Goal: Task Accomplishment & Management: Complete application form

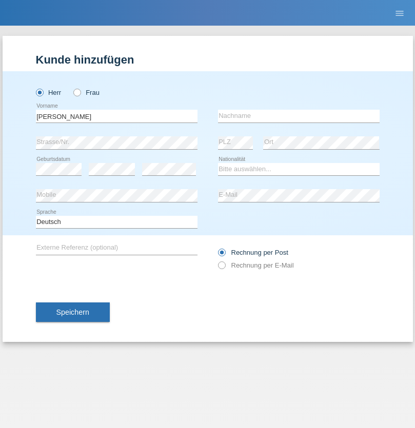
type input "Mohamed"
click at [298, 116] on input "text" at bounding box center [299, 116] width 162 height 13
type input "Mohamed"
select select "SY"
select select "C"
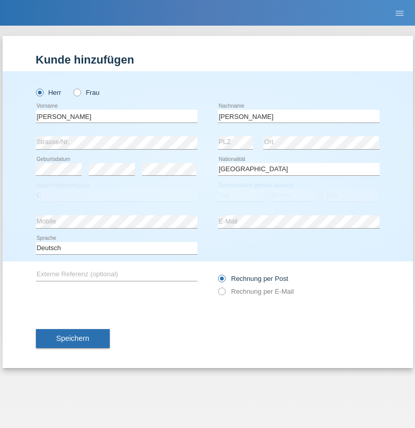
select select "21"
select select "12"
select select "2013"
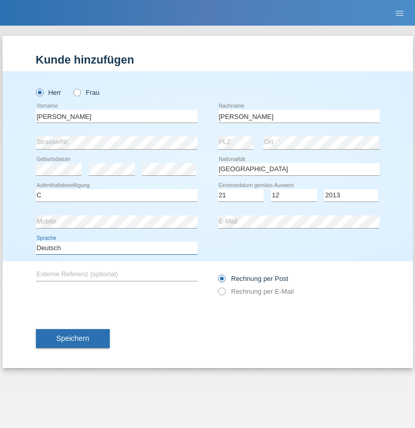
select select "en"
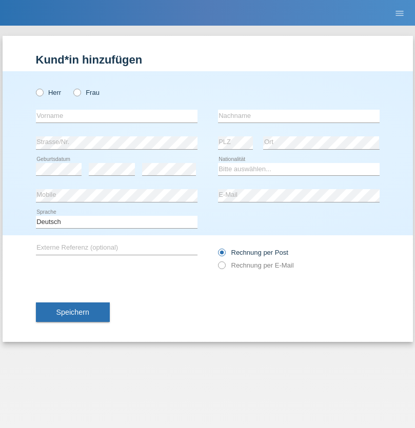
radio input "true"
click at [116, 116] on input "text" at bounding box center [117, 116] width 162 height 13
type input "David"
click at [298, 116] on input "text" at bounding box center [299, 116] width 162 height 13
type input "Senn"
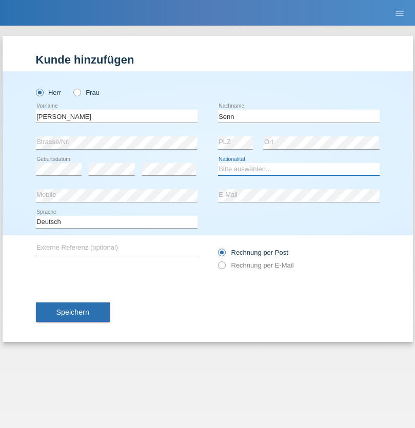
select select "CH"
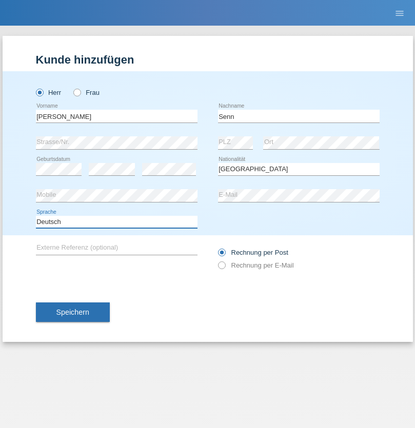
select select "en"
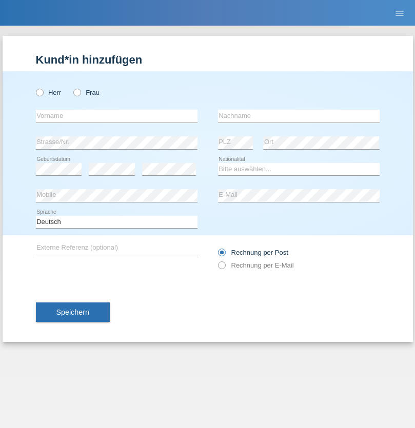
radio input "true"
click at [116, 116] on input "text" at bounding box center [117, 116] width 162 height 13
type input "[PERSON_NAME]"
click at [298, 116] on input "text" at bounding box center [299, 116] width 162 height 13
type input "[PERSON_NAME]"
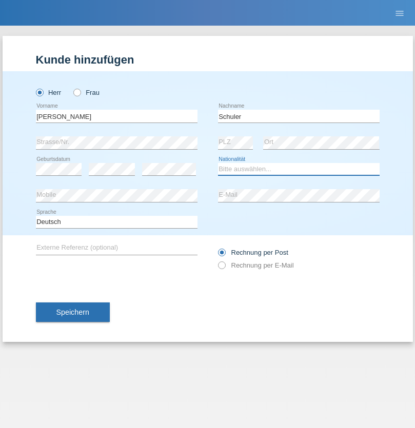
select select "CH"
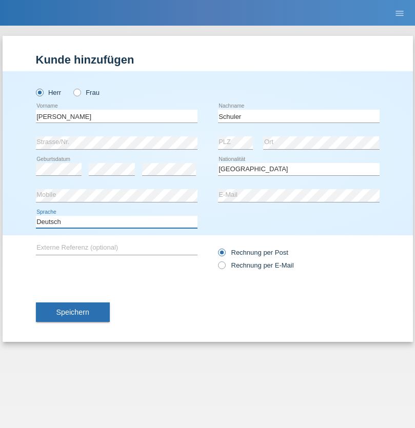
select select "en"
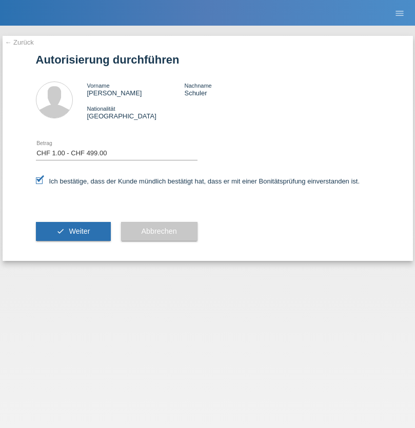
select select "1"
click at [73, 231] on span "Weiter" at bounding box center [79, 231] width 21 height 8
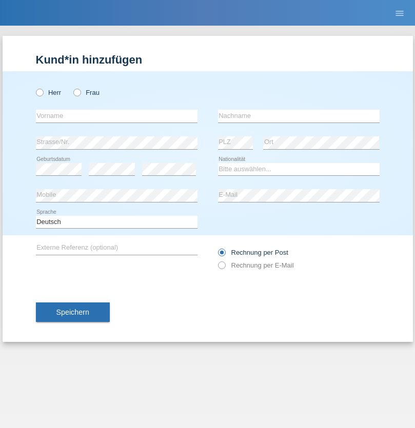
radio input "true"
click at [116, 116] on input "text" at bounding box center [117, 116] width 162 height 13
type input "Petar"
click at [298, 116] on input "text" at bounding box center [299, 116] width 162 height 13
type input "Katic"
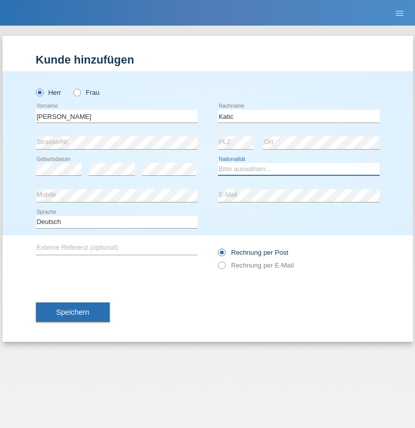
select select "CH"
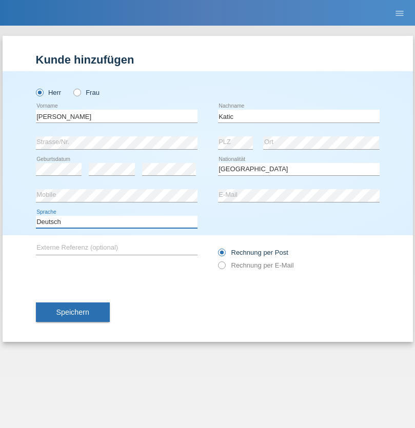
select select "en"
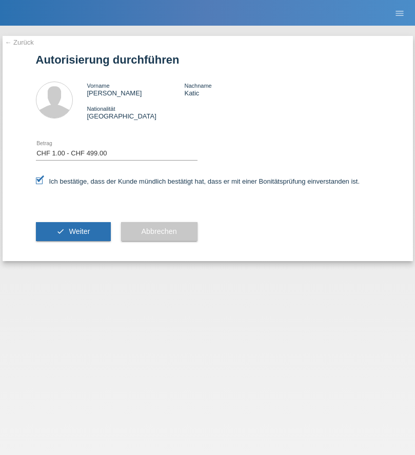
select select "1"
click at [73, 231] on span "Weiter" at bounding box center [79, 231] width 21 height 8
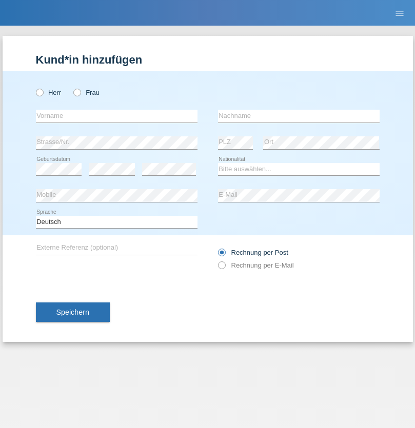
radio input "true"
click at [116, 116] on input "text" at bounding box center [117, 116] width 162 height 13
type input "firat"
click at [298, 116] on input "text" at bounding box center [299, 116] width 162 height 13
type input "kara"
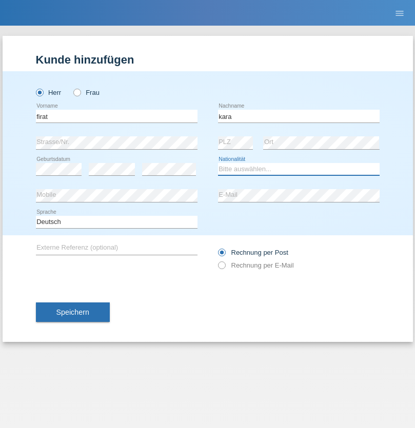
select select "CH"
radio input "true"
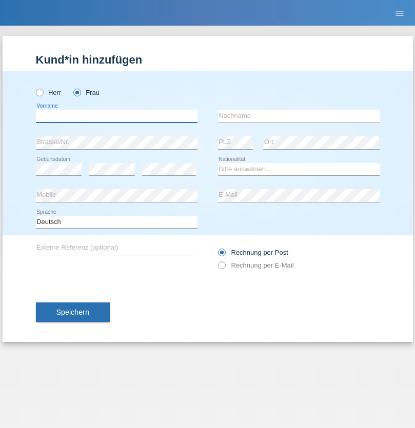
click at [116, 116] on input "text" at bounding box center [117, 116] width 162 height 13
type input "Rihanna"
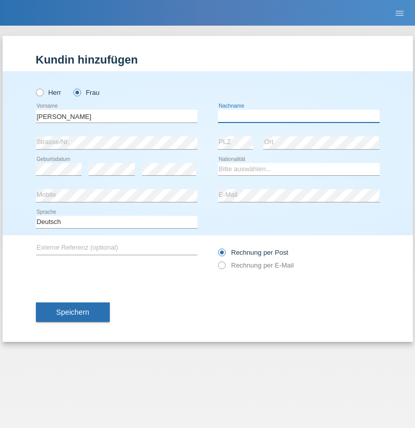
click at [298, 116] on input "text" at bounding box center [299, 116] width 162 height 13
type input "Dössegger"
select select "CH"
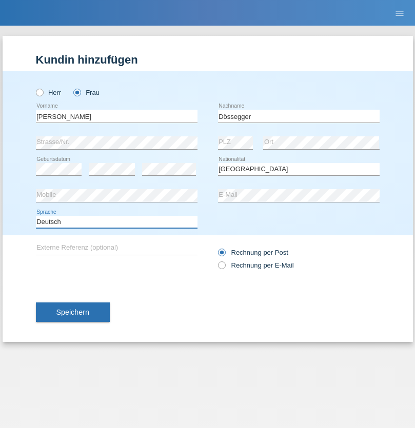
select select "en"
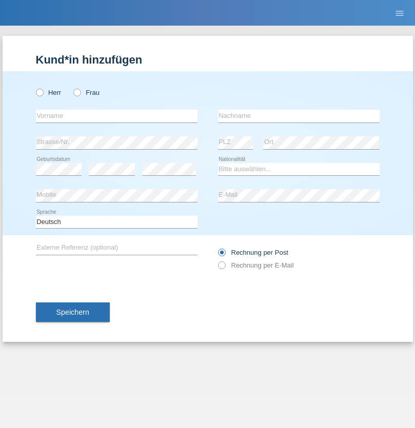
radio input "true"
click at [116, 116] on input "text" at bounding box center [117, 116] width 162 height 13
type input "Senije"
click at [298, 116] on input "text" at bounding box center [299, 116] width 162 height 13
type input "Rama"
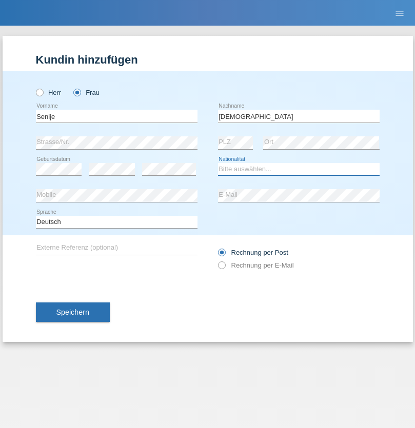
select select "CH"
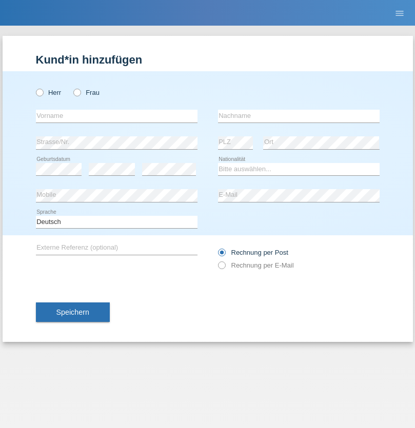
radio input "true"
click at [116, 116] on input "text" at bounding box center [117, 116] width 162 height 13
type input "[PERSON_NAME]"
click at [298, 116] on input "text" at bounding box center [299, 116] width 162 height 13
type input "Priestley"
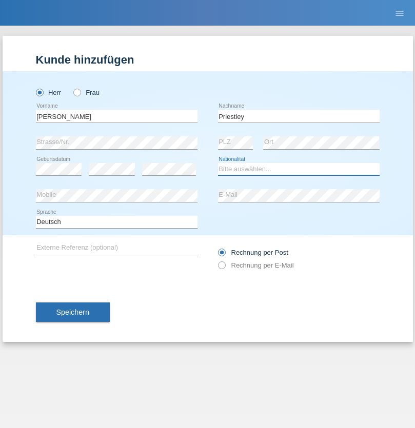
select select "CH"
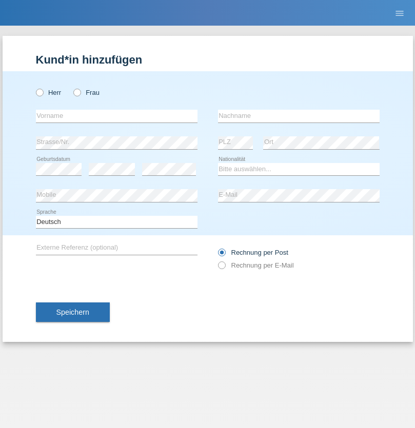
radio input "true"
click at [116, 116] on input "text" at bounding box center [117, 116] width 162 height 13
type input "Francesco"
click at [298, 116] on input "text" at bounding box center [299, 116] width 162 height 13
type input "Fortugno"
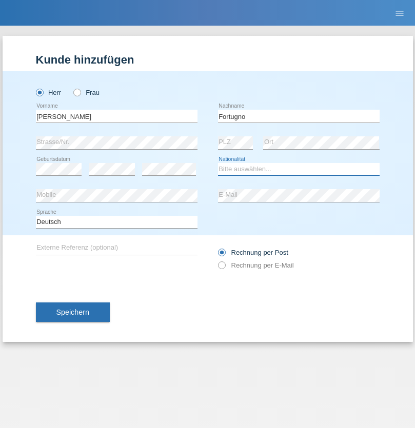
select select "IT"
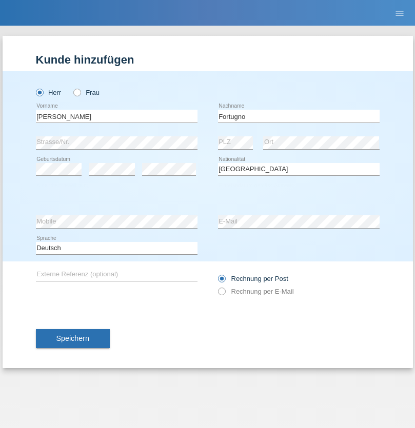
select select "C"
select select "09"
select select "08"
select select "2006"
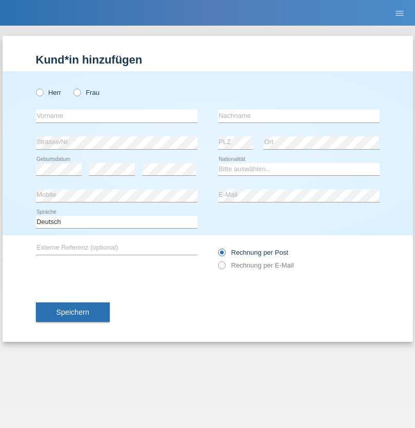
radio input "true"
click at [116, 116] on input "text" at bounding box center [117, 116] width 162 height 13
type input "Farkash"
click at [298, 116] on input "text" at bounding box center [299, 116] width 162 height 13
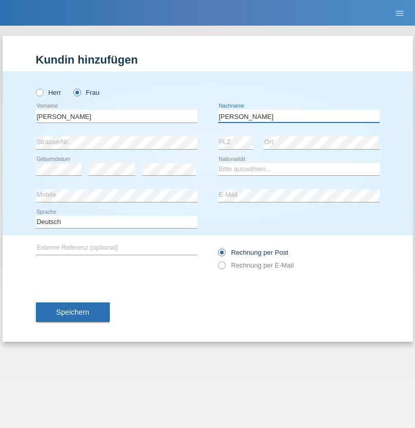
type input "Yolana"
select select "UA"
select select "C"
select select "23"
select select "10"
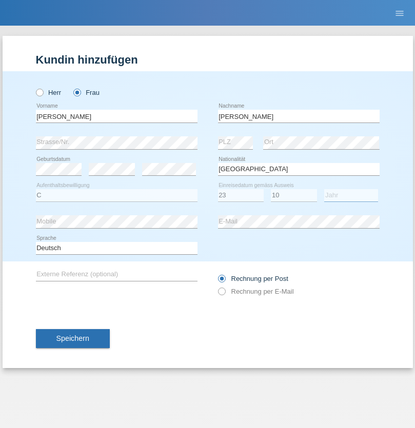
select select "2021"
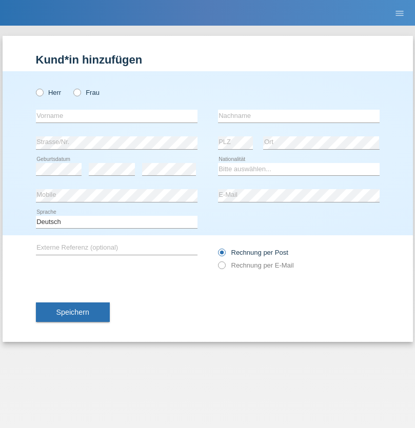
radio input "true"
click at [116, 116] on input "text" at bounding box center [117, 116] width 162 height 13
type input "Nuria"
click at [298, 116] on input "text" at bounding box center [299, 116] width 162 height 13
type input "D'Antino"
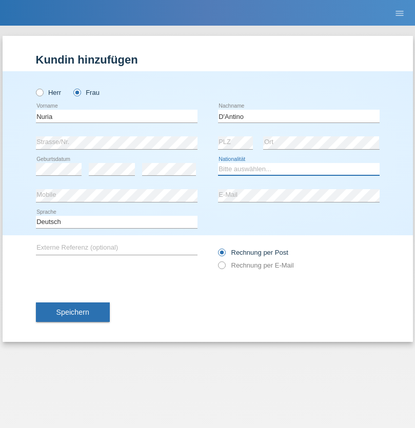
select select "CH"
